Goal: Task Accomplishment & Management: Use online tool/utility

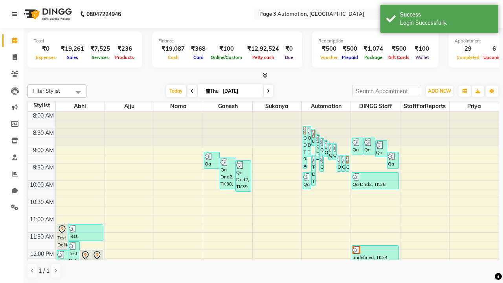
click at [16, 14] on icon at bounding box center [14, 14] width 5 height 6
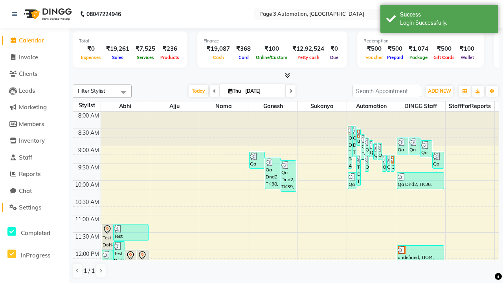
click at [34, 208] on span "Settings" at bounding box center [30, 207] width 22 height 7
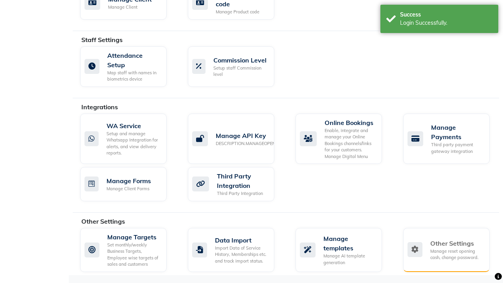
click at [446, 250] on div "Manage reset opening cash, change password." at bounding box center [456, 254] width 53 height 13
select select "2: 15"
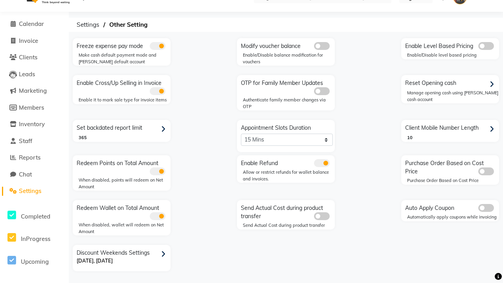
scroll to position [17, 0]
click at [322, 163] on span at bounding box center [322, 163] width 16 height 8
click at [314, 164] on input "checkbox" at bounding box center [314, 164] width 0 height 0
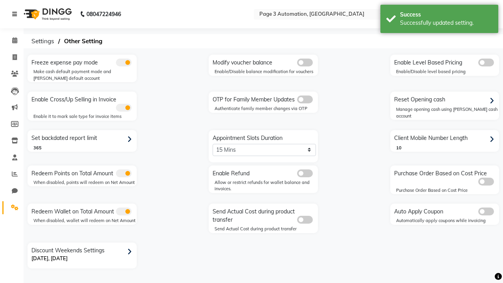
scroll to position [0, 0]
click at [12, 57] on span at bounding box center [15, 57] width 14 height 9
select select "2774"
select select "service"
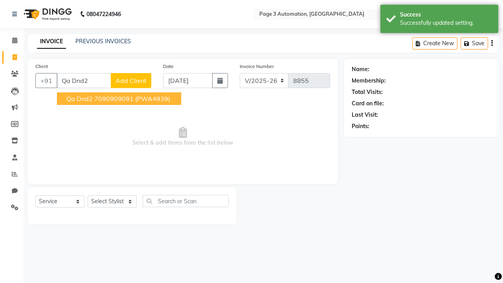
click at [120, 99] on ngb-highlight "7090909091" at bounding box center [113, 99] width 39 height 8
type input "7090909091"
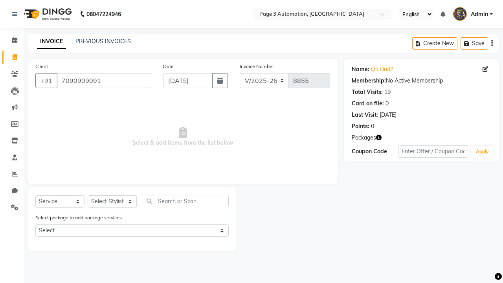
select select "71342"
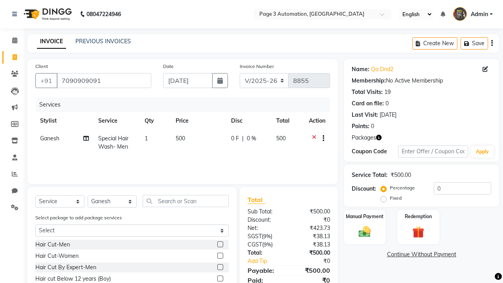
scroll to position [58, 0]
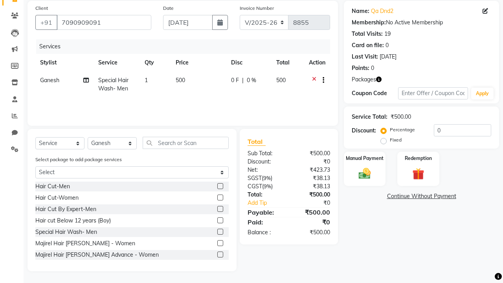
checkbox input "false"
click at [365, 158] on label "Manual Payment" at bounding box center [364, 157] width 39 height 7
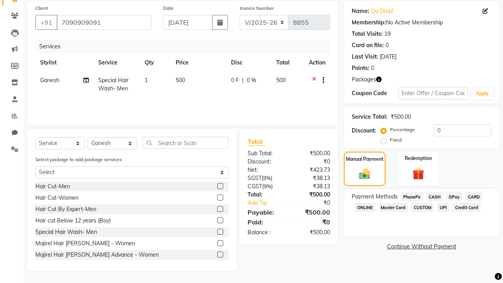
click at [435, 197] on span "CASH" at bounding box center [435, 196] width 17 height 9
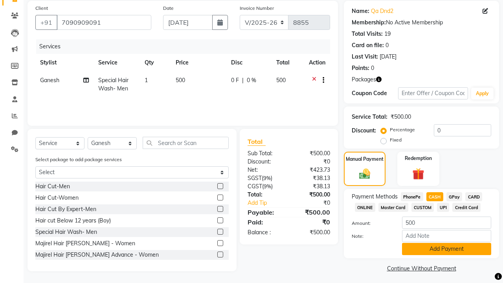
click at [447, 249] on button "Add Payment" at bounding box center [446, 249] width 89 height 12
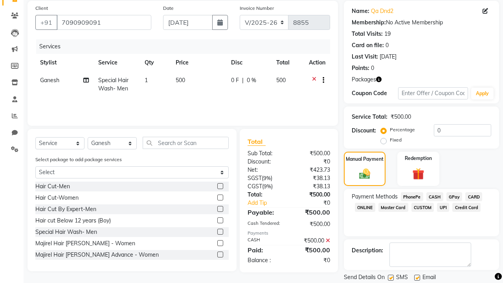
click at [391, 278] on label at bounding box center [391, 278] width 6 height 6
click at [391, 278] on input "checkbox" at bounding box center [390, 278] width 5 height 5
checkbox input "false"
click at [417, 278] on label at bounding box center [417, 278] width 6 height 6
click at [417, 278] on input "checkbox" at bounding box center [416, 278] width 5 height 5
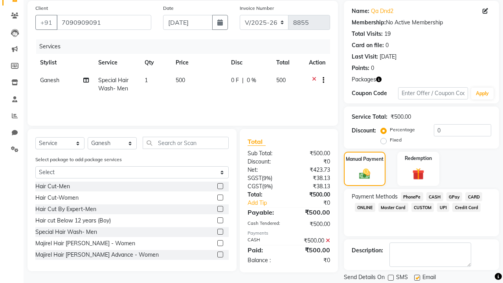
checkbox input "false"
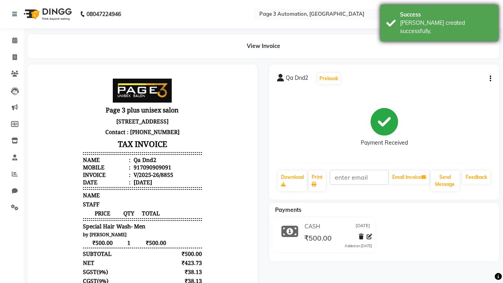
click at [440, 20] on div "[PERSON_NAME] created successfully." at bounding box center [446, 27] width 92 height 17
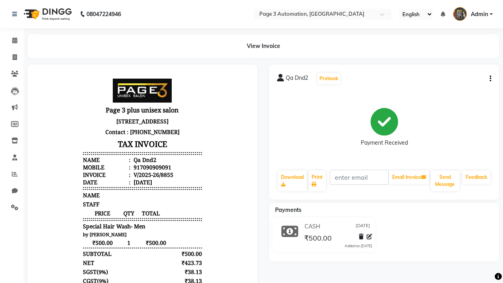
click at [489, 79] on button "button" at bounding box center [489, 79] width 5 height 8
click at [473, 14] on span "Admin" at bounding box center [479, 14] width 17 height 8
